Goal: Task Accomplishment & Management: Complete application form

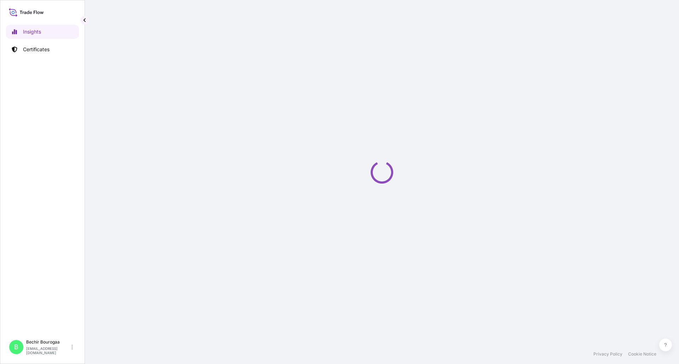
select select "2025"
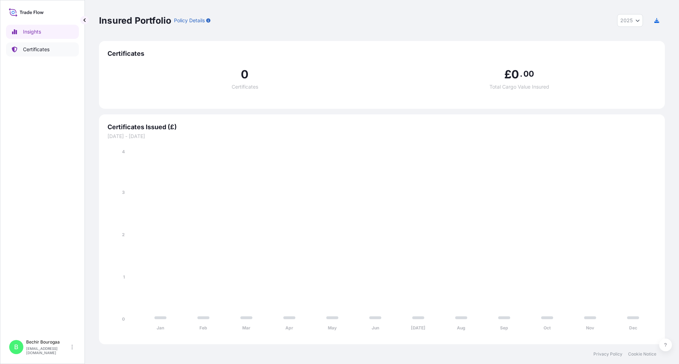
click at [42, 50] on p "Certificates" at bounding box center [36, 49] width 27 height 7
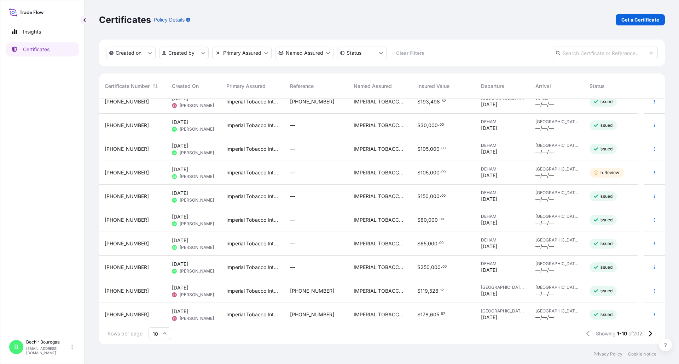
scroll to position [13, 0]
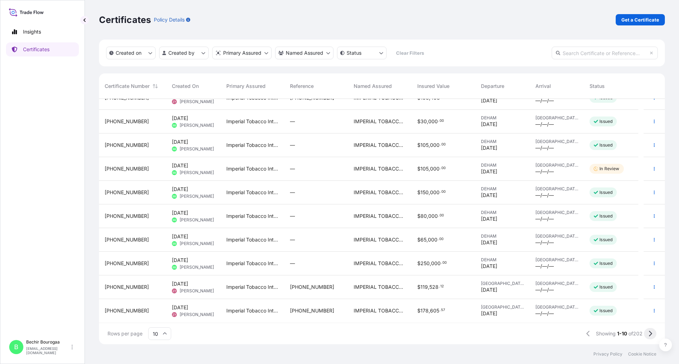
click at [650, 333] on icon at bounding box center [650, 334] width 3 height 6
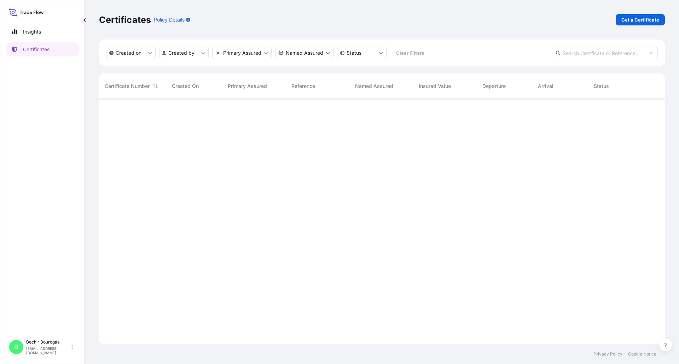
scroll to position [0, 0]
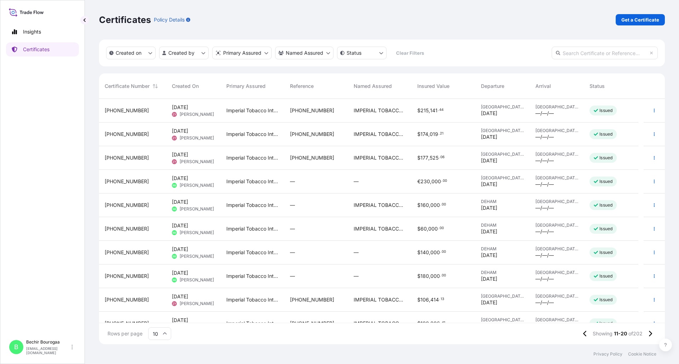
click at [142, 248] on div "[PHONE_NUMBER]" at bounding box center [132, 253] width 67 height 24
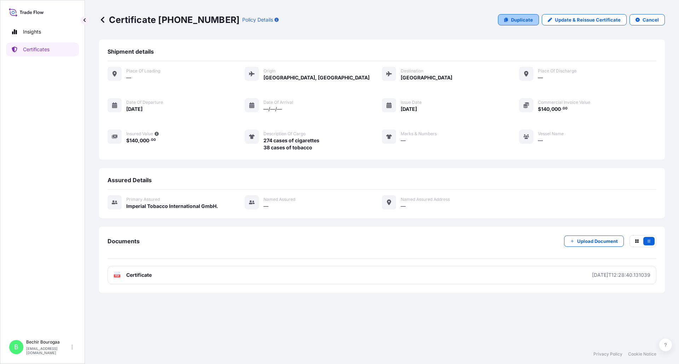
click at [521, 18] on p "Duplicate" at bounding box center [522, 19] width 22 height 7
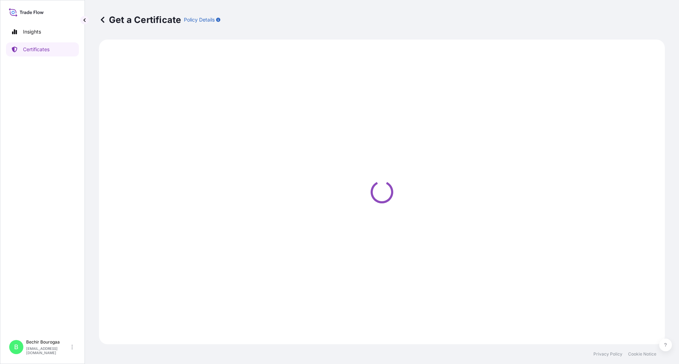
select select "Air"
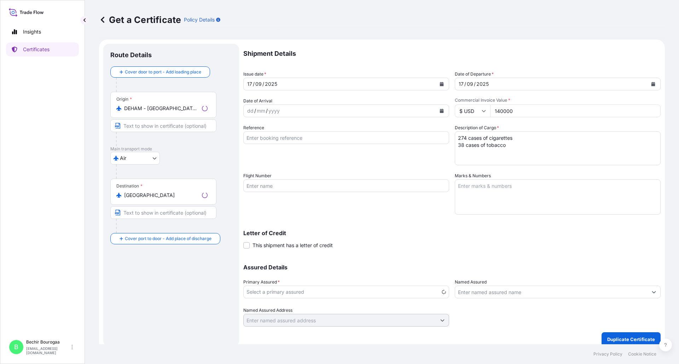
select select "31693"
click at [441, 86] on button "Calendar" at bounding box center [441, 83] width 11 height 11
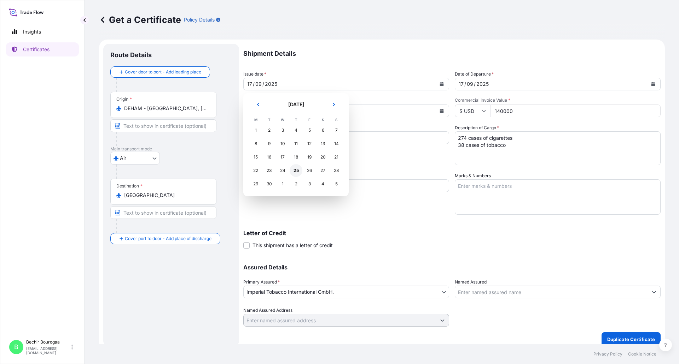
click at [294, 167] on div "25" at bounding box center [295, 170] width 13 height 13
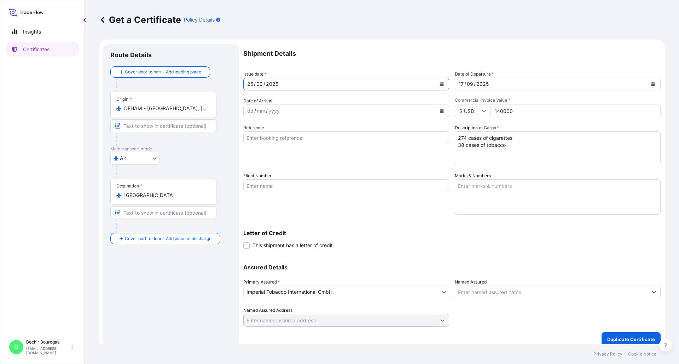
click at [651, 83] on button "Calendar" at bounding box center [652, 83] width 11 height 11
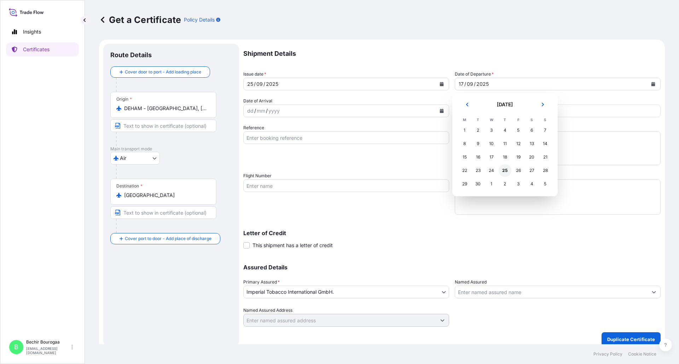
click at [505, 171] on div "25" at bounding box center [504, 170] width 13 height 13
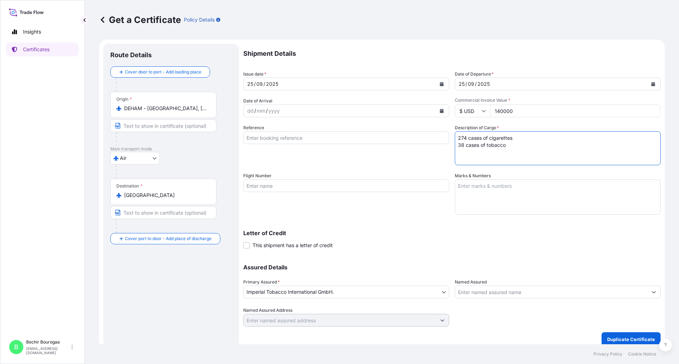
drag, startPoint x: 512, startPoint y: 147, endPoint x: 437, endPoint y: 146, distance: 74.6
click at [439, 145] on div "Shipment Details Issue date * [DATE] Date of Departure * [DATE] Date of Arrival…" at bounding box center [451, 185] width 417 height 283
click at [463, 137] on textarea "274 cases of cigarettes 38 cases of tobacco" at bounding box center [558, 148] width 206 height 34
type textarea "192 cases of cigarettes"
drag, startPoint x: 517, startPoint y: 111, endPoint x: 480, endPoint y: 110, distance: 36.8
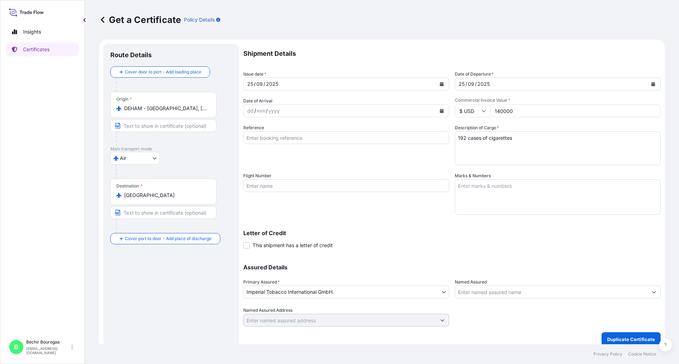
click at [480, 110] on div "$ USD 140000" at bounding box center [558, 111] width 206 height 13
type input "190000"
click at [622, 340] on p "Duplicate Certificate" at bounding box center [631, 339] width 48 height 7
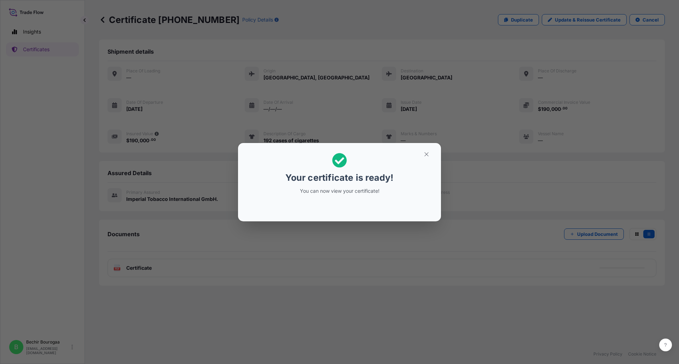
click at [353, 242] on div "Your certificate is ready! You can now view your certificate!" at bounding box center [339, 182] width 679 height 364
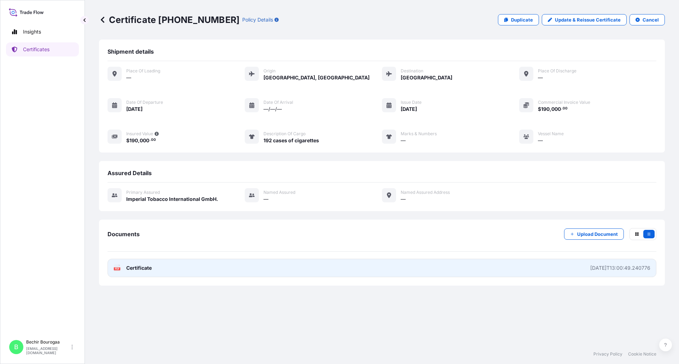
click at [188, 272] on link "PDF Certificate [DATE]T13:00:49.240776" at bounding box center [381, 268] width 549 height 18
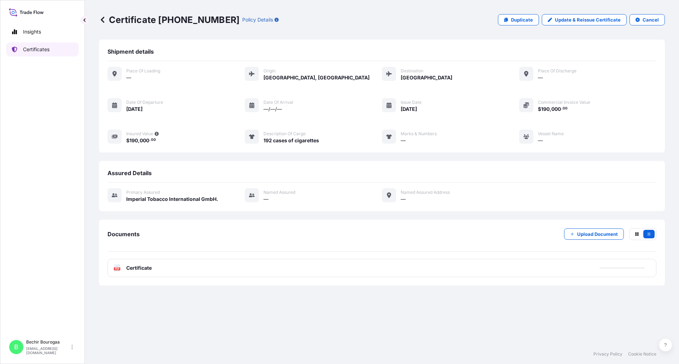
click at [44, 48] on p "Certificates" at bounding box center [36, 49] width 27 height 7
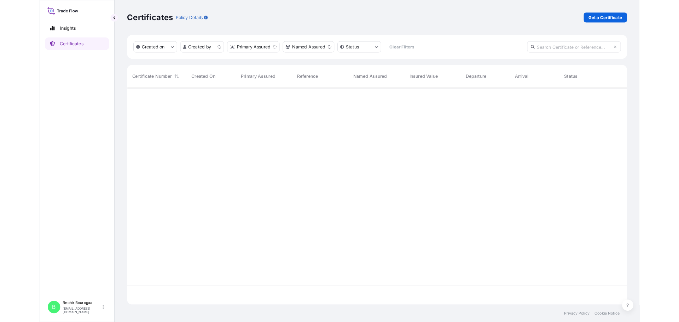
scroll to position [244, 560]
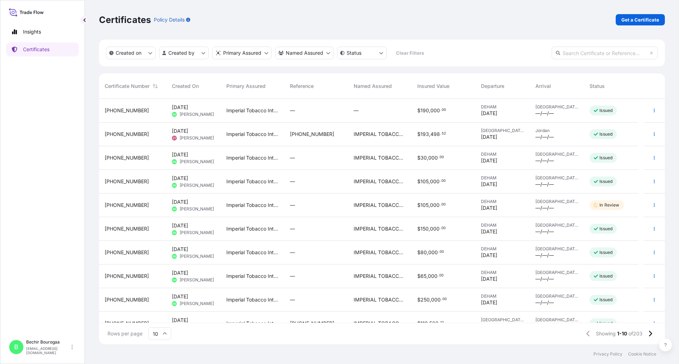
click at [143, 153] on div "[PHONE_NUMBER]" at bounding box center [132, 158] width 67 height 24
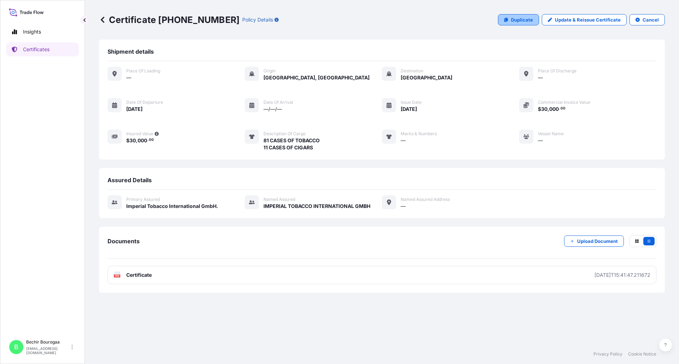
click at [523, 18] on p "Duplicate" at bounding box center [522, 19] width 22 height 7
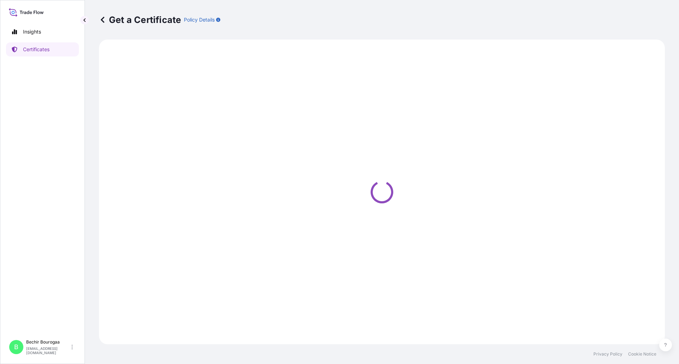
select select "Sea"
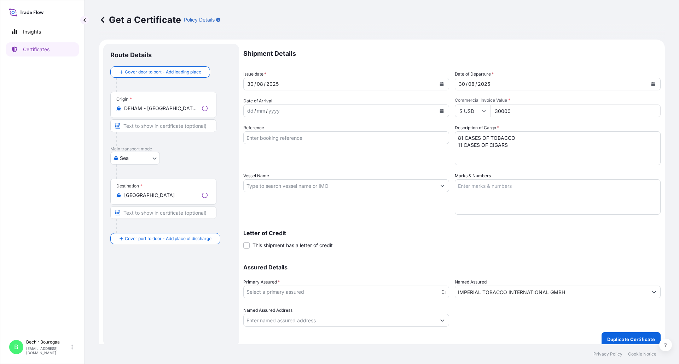
select select "31693"
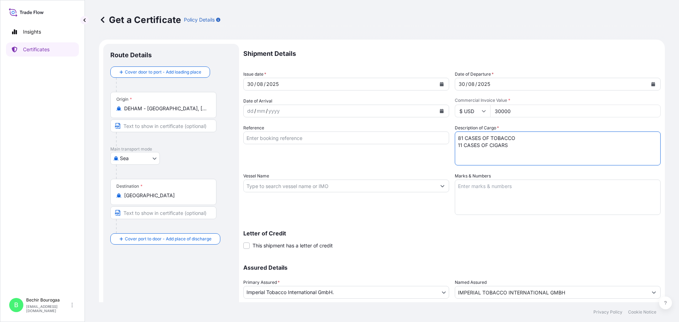
drag, startPoint x: 509, startPoint y: 145, endPoint x: 432, endPoint y: 136, distance: 77.2
click at [434, 137] on div "Shipment Details Issue date * [DATE] Date of Departure * [DATE] Date of Arrival…" at bounding box center [451, 185] width 417 height 283
type textarea "158 cases of cigarettes"
drag, startPoint x: 510, startPoint y: 108, endPoint x: 470, endPoint y: 111, distance: 40.0
click at [470, 111] on div "$ USD 30000" at bounding box center [558, 111] width 206 height 13
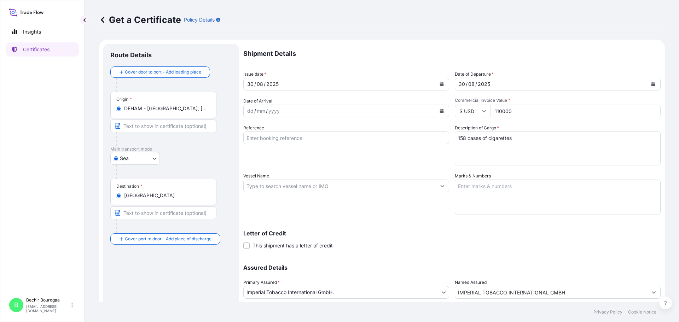
type input "110000"
click at [572, 228] on div "Letter of Credit This shipment has a letter of credit Letter of credit * Letter…" at bounding box center [451, 235] width 417 height 27
click at [440, 85] on icon "Calendar" at bounding box center [442, 84] width 4 height 4
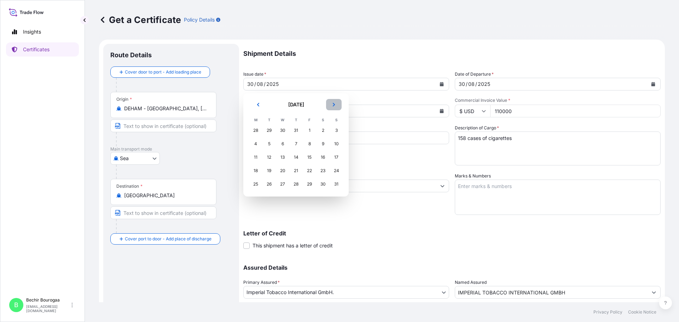
click at [333, 109] on button "Next" at bounding box center [334, 104] width 16 height 11
click at [265, 131] on div "2" at bounding box center [269, 130] width 13 height 13
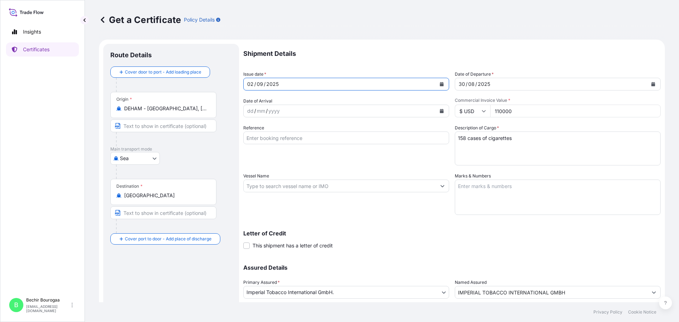
click at [647, 86] on button "Calendar" at bounding box center [652, 83] width 11 height 11
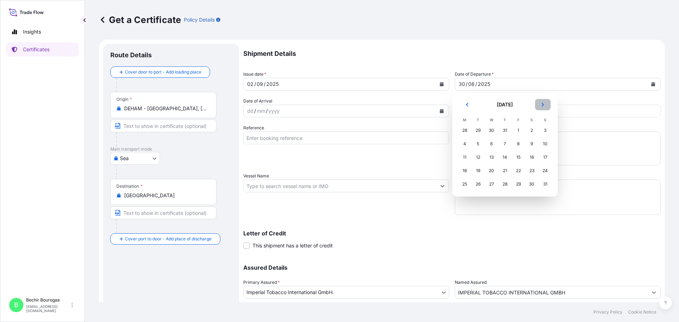
click at [545, 104] on button "Next" at bounding box center [543, 104] width 16 height 11
click at [474, 130] on div "2" at bounding box center [477, 130] width 13 height 13
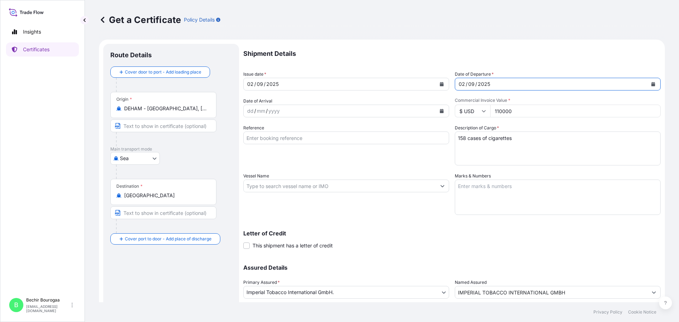
click at [559, 237] on div "Letter of Credit This shipment has a letter of credit Letter of credit * Letter…" at bounding box center [451, 239] width 417 height 19
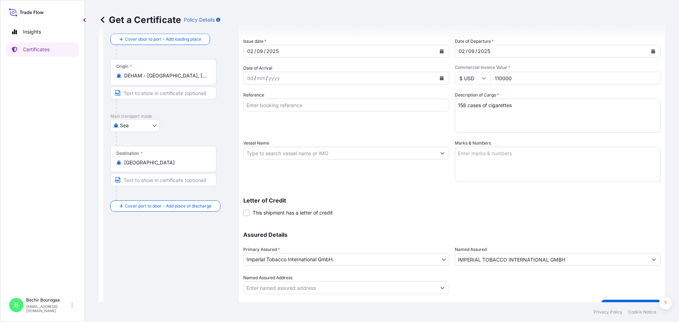
scroll to position [49, 0]
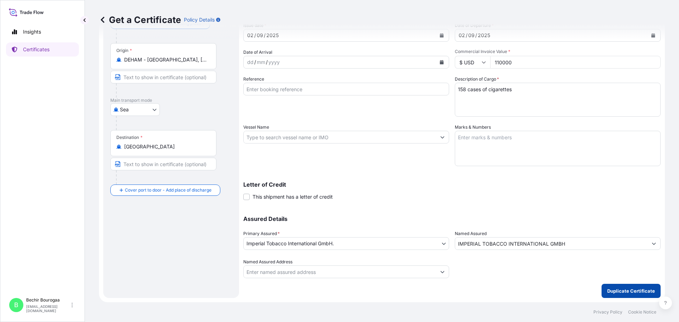
click at [619, 288] on p "Duplicate Certificate" at bounding box center [631, 290] width 48 height 7
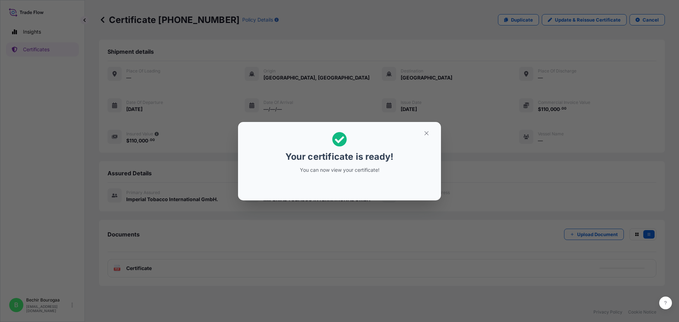
click at [272, 224] on div "Your certificate is ready! You can now view your certificate!" at bounding box center [339, 161] width 679 height 322
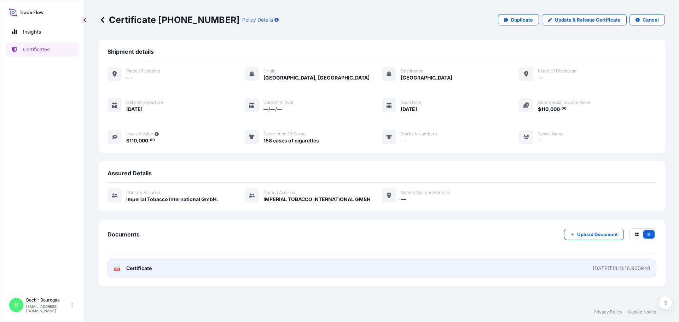
click at [198, 265] on link "PDF Certificate [DATE]T13:11:16.900948" at bounding box center [381, 268] width 549 height 18
